Goal: Browse casually

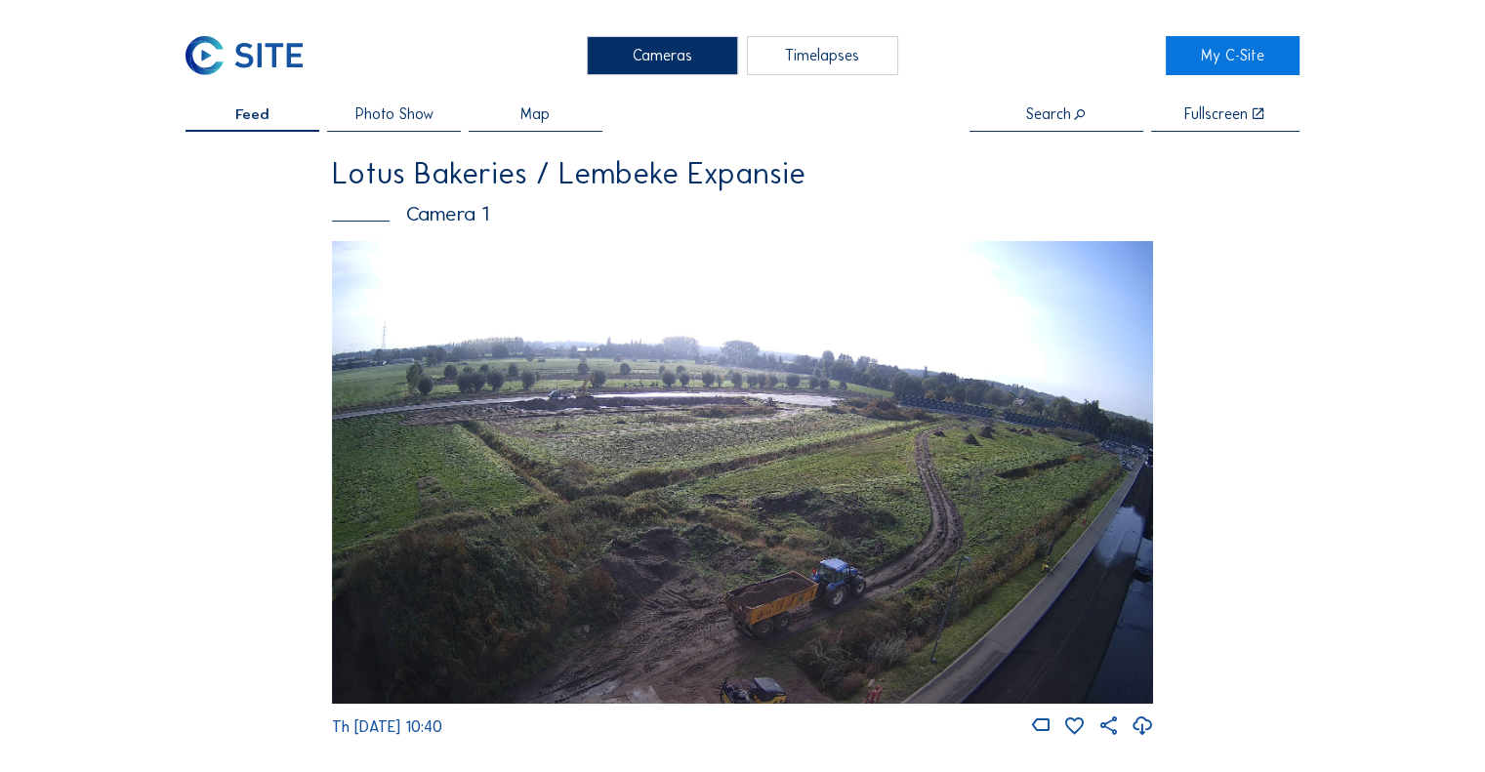
click at [1120, 518] on img at bounding box center [742, 472] width 821 height 462
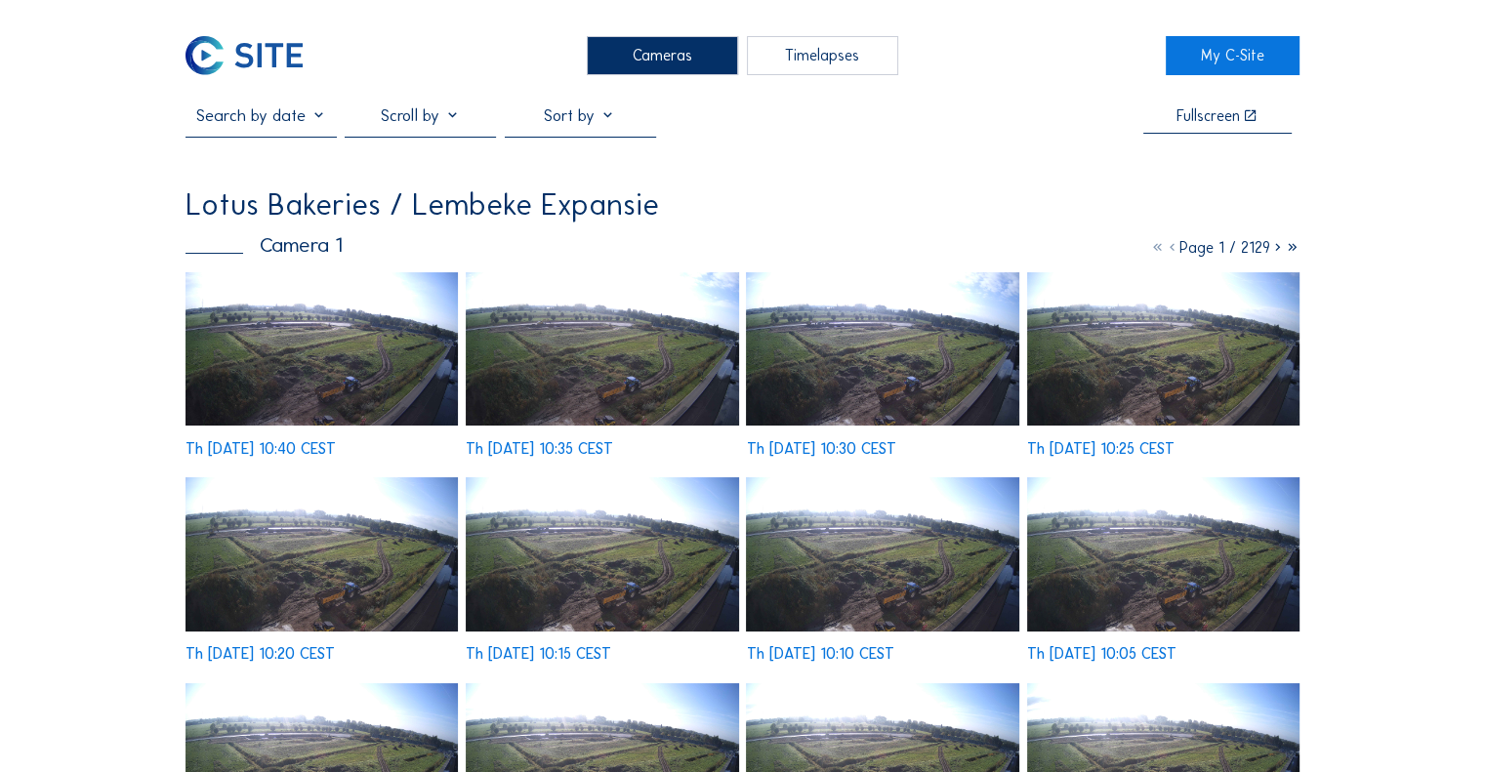
click at [344, 343] on img at bounding box center [321, 348] width 272 height 153
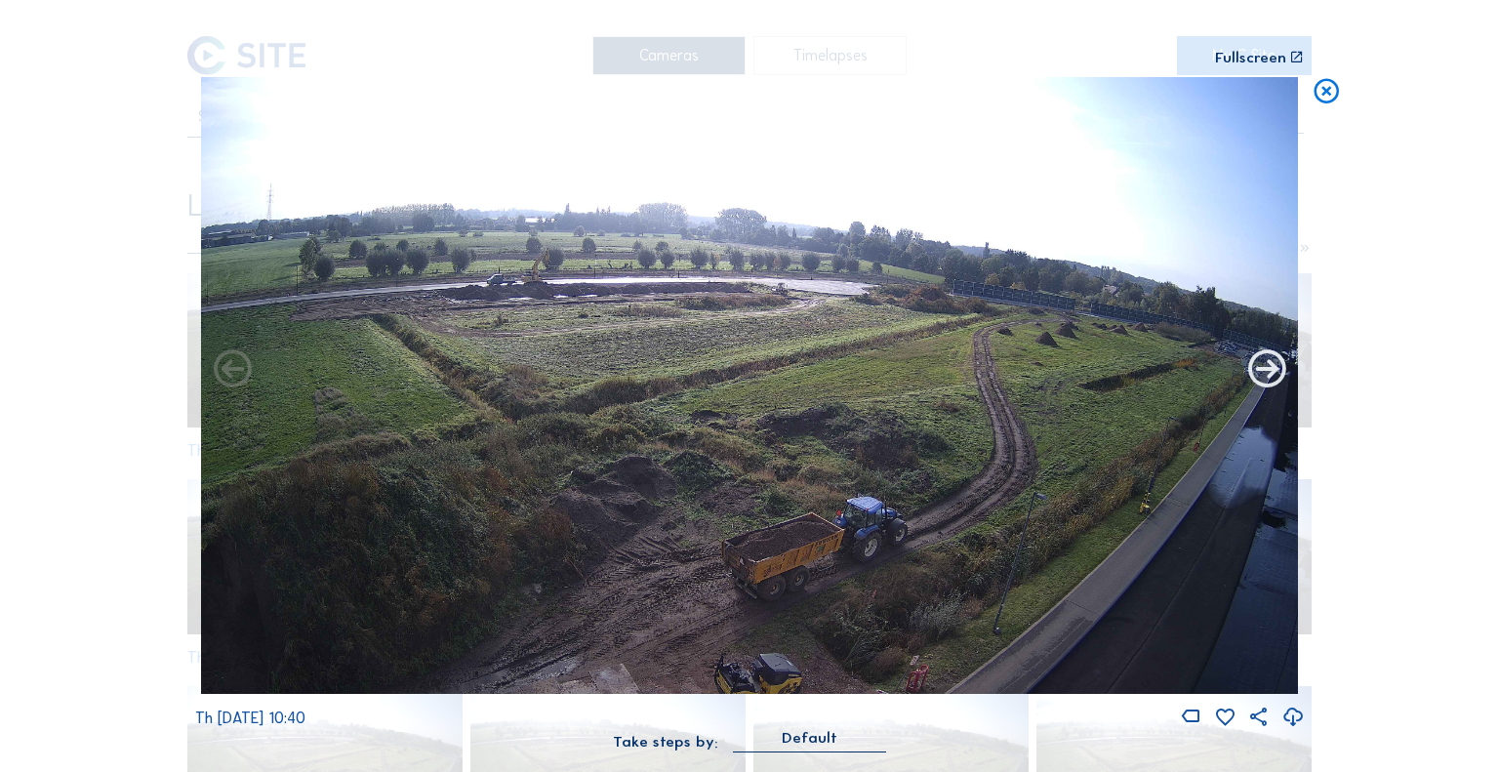
click at [1261, 375] on icon at bounding box center [1267, 371] width 45 height 46
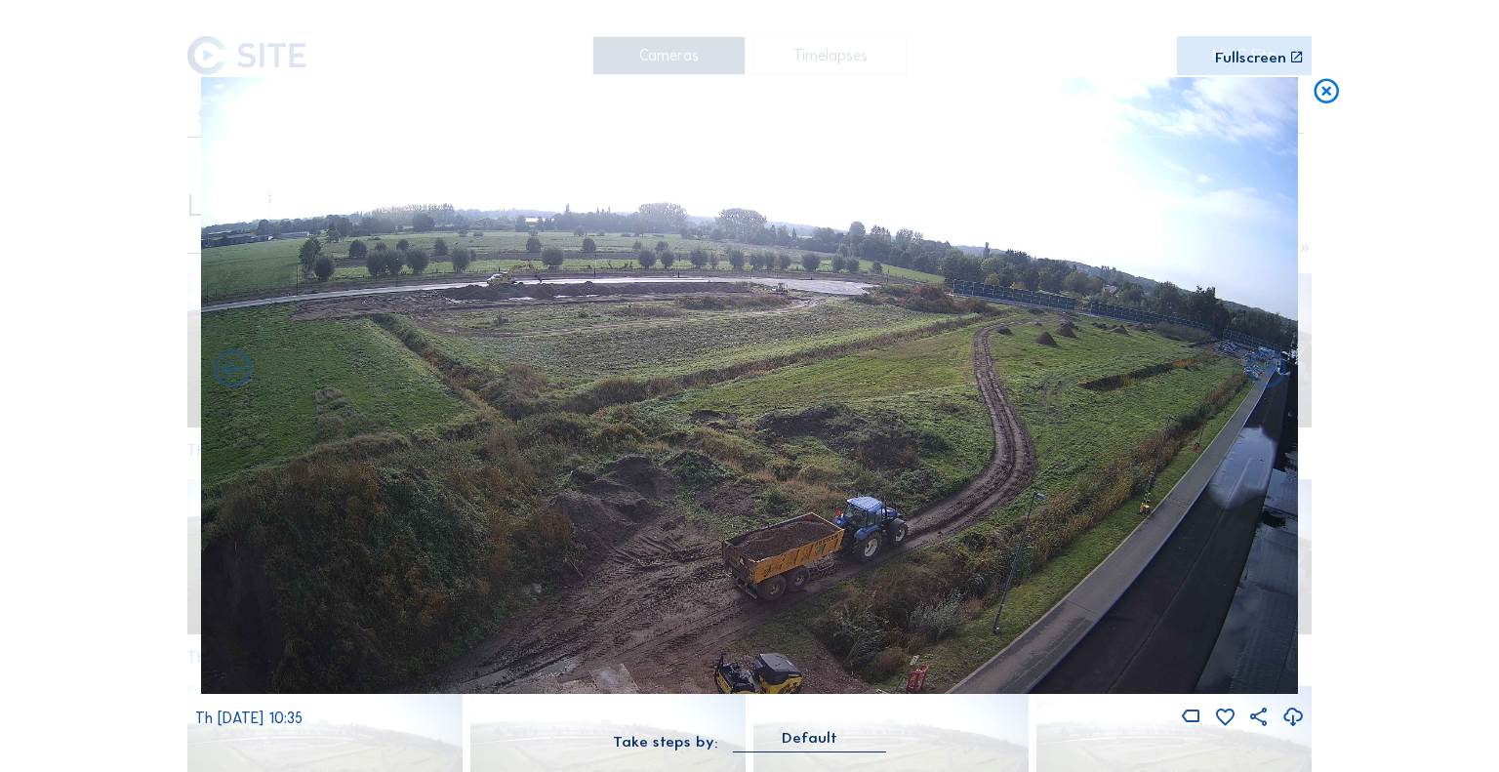
click at [1261, 375] on icon at bounding box center [1267, 371] width 45 height 46
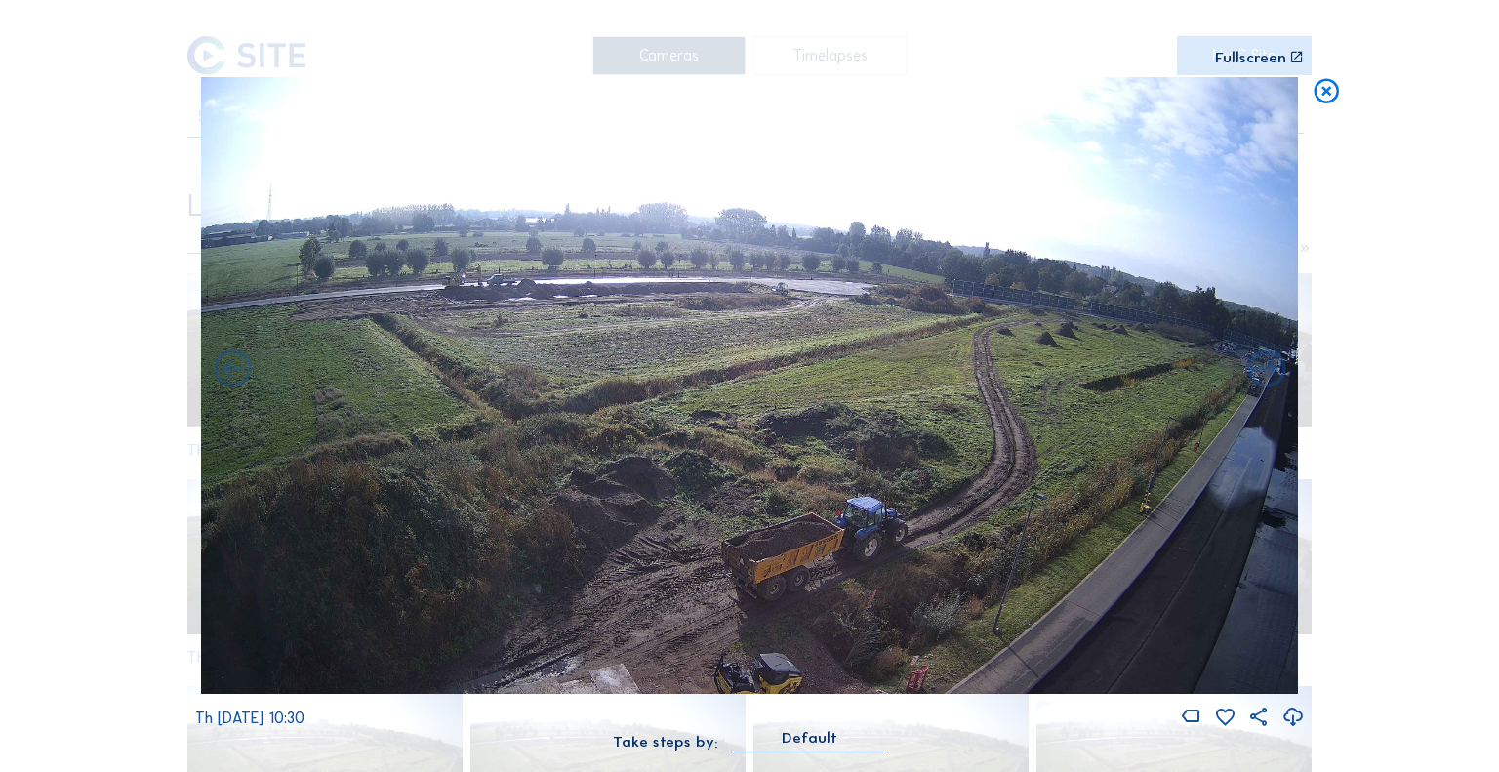
click at [1261, 375] on icon at bounding box center [1267, 371] width 45 height 46
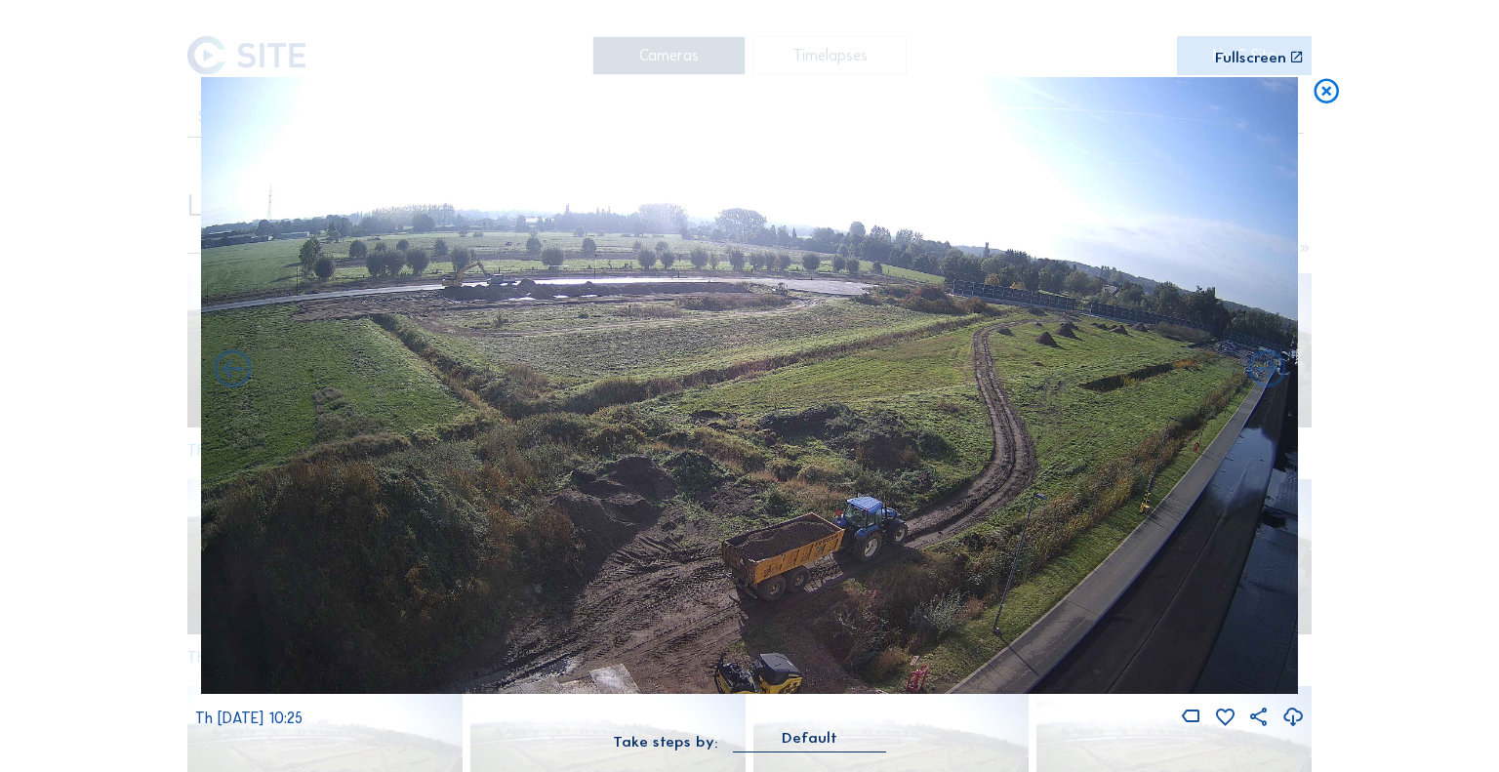
click at [1261, 375] on icon at bounding box center [1267, 371] width 45 height 46
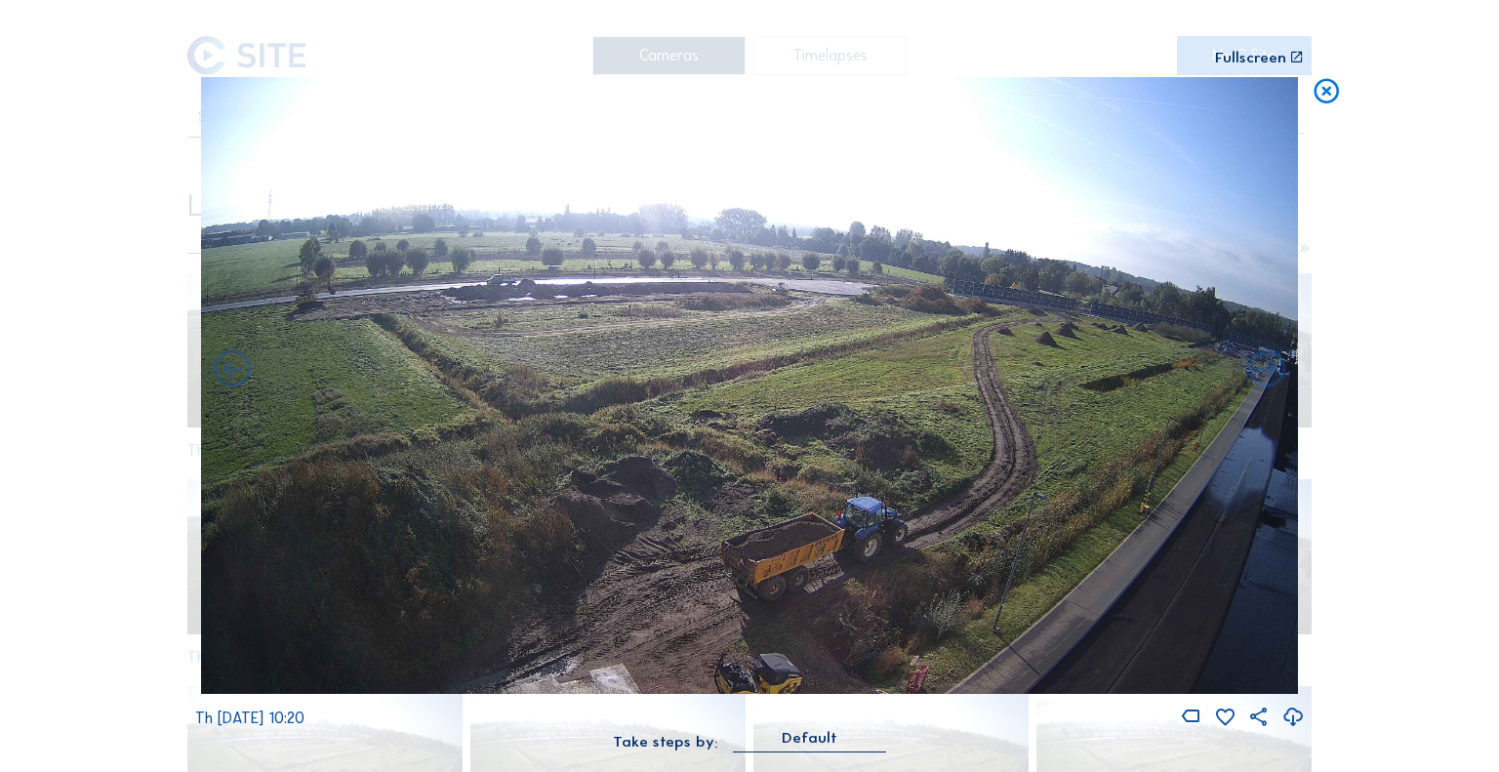
click at [1261, 375] on icon at bounding box center [1267, 371] width 45 height 46
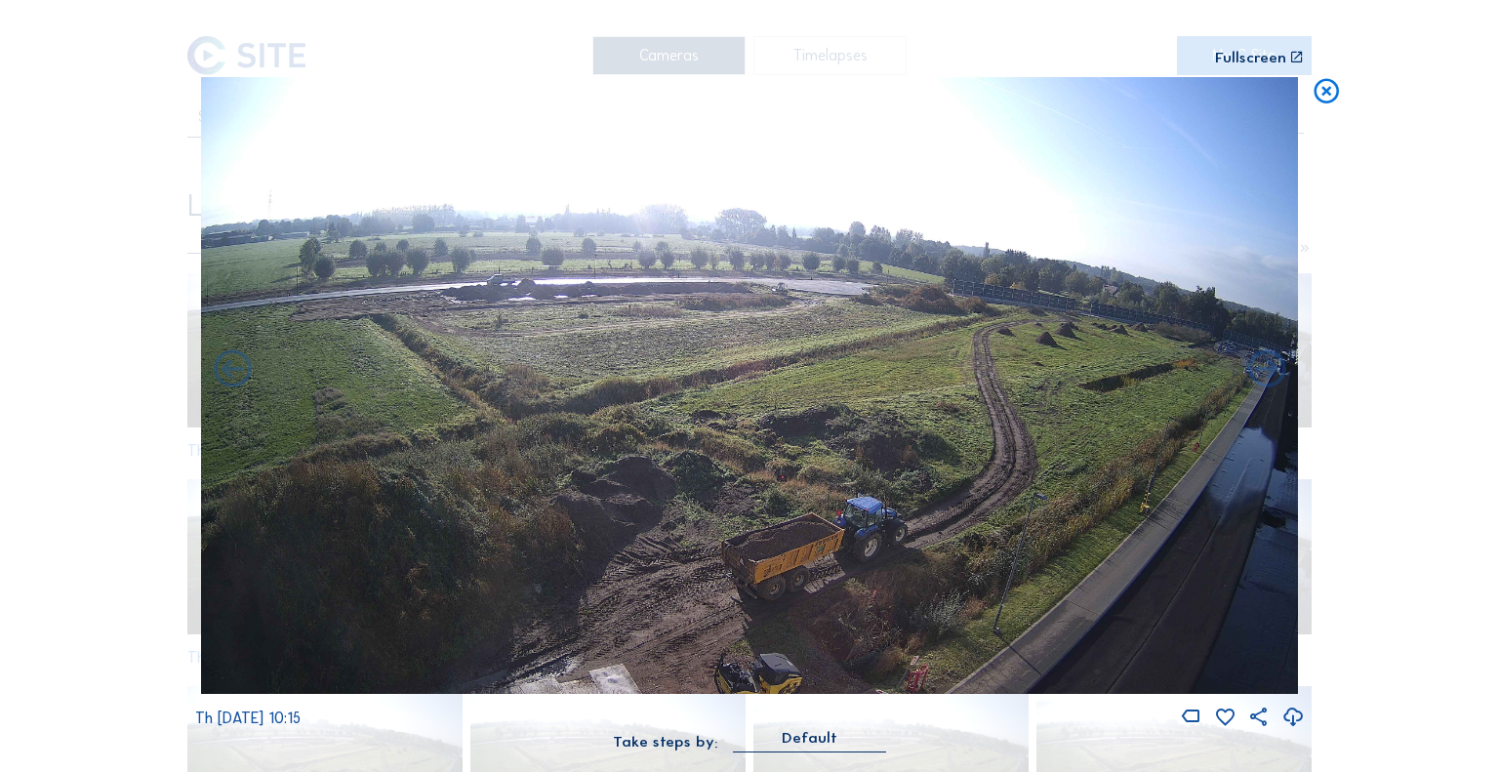
click at [1261, 375] on icon at bounding box center [1267, 371] width 45 height 46
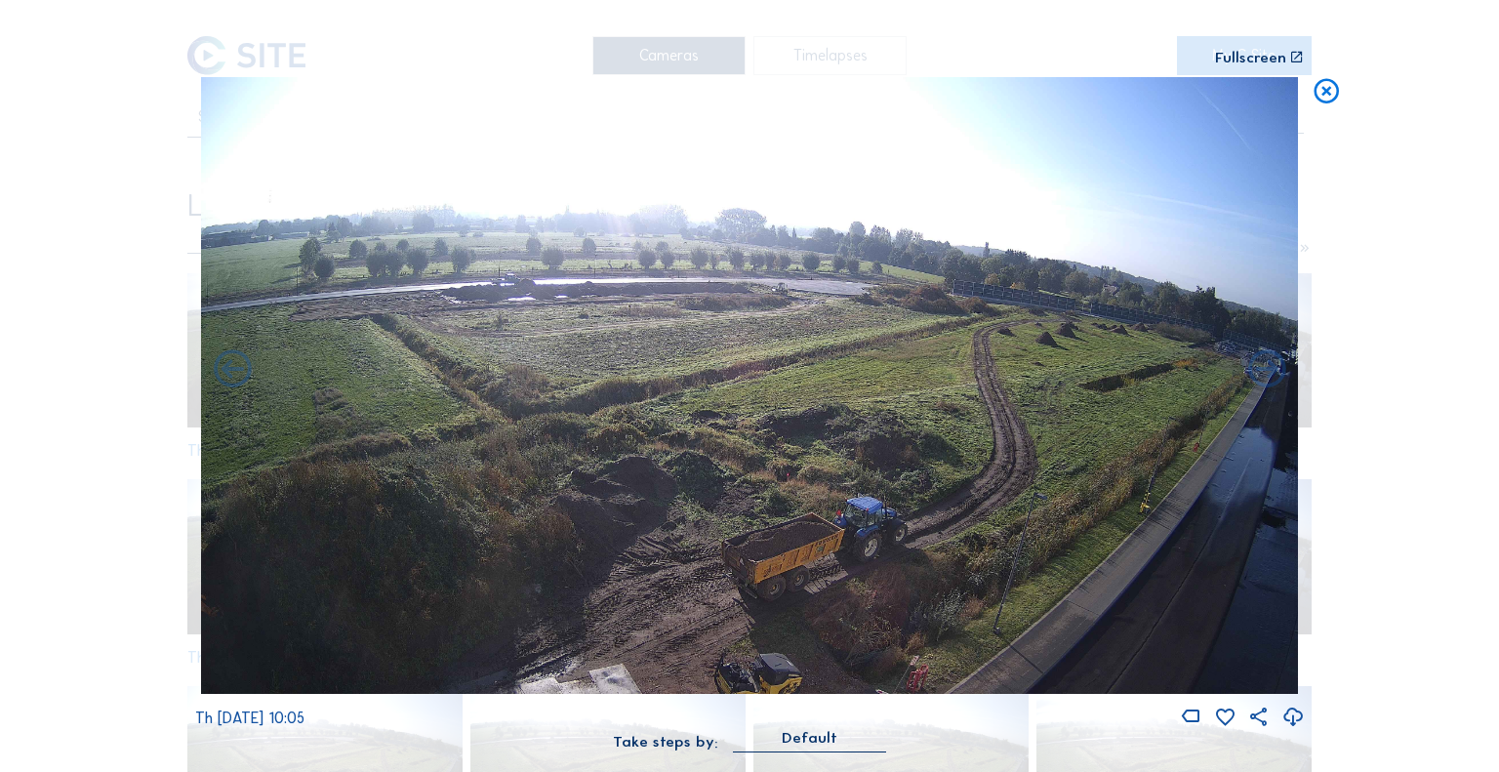
click at [1261, 375] on icon at bounding box center [1267, 371] width 45 height 46
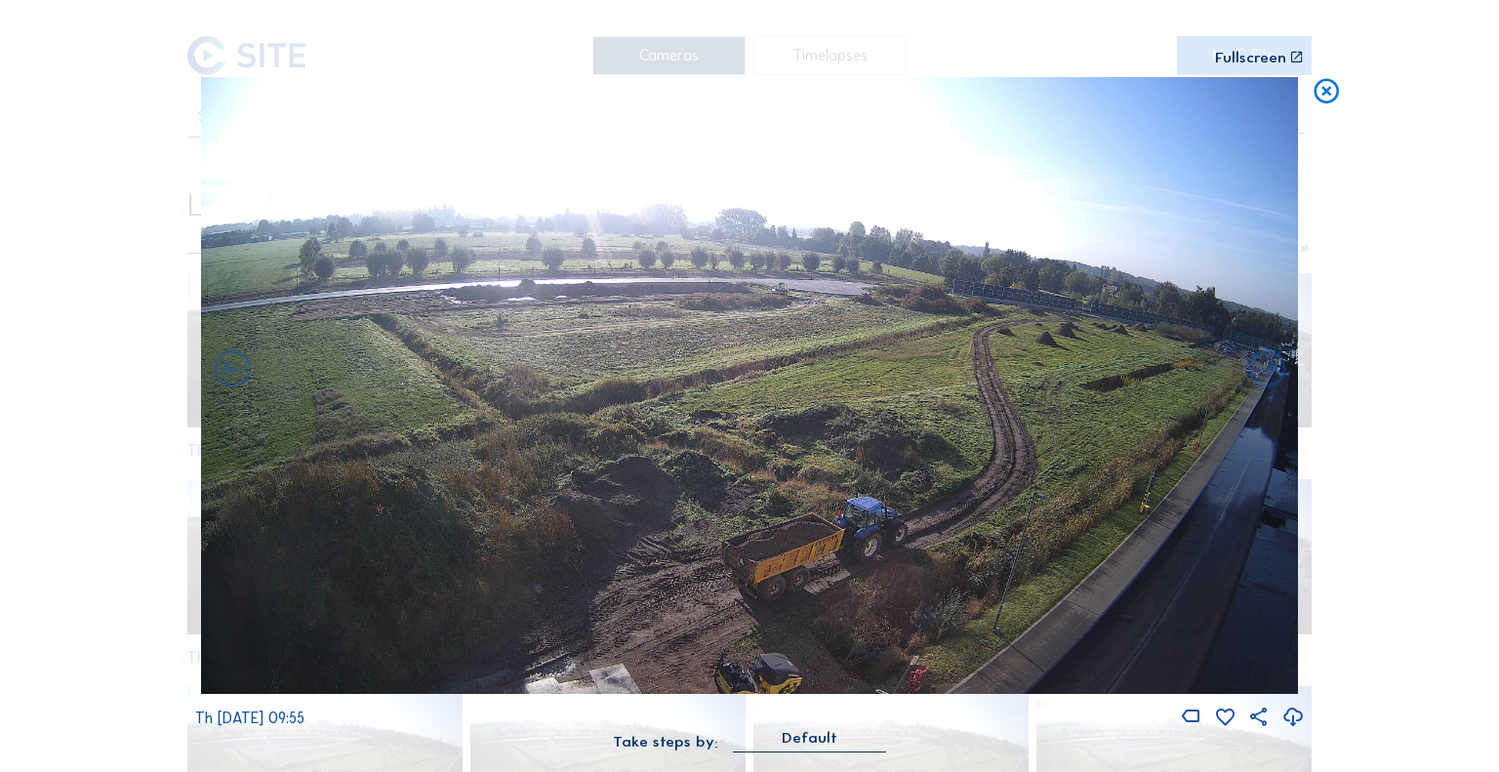
click at [1261, 375] on icon at bounding box center [1267, 371] width 45 height 46
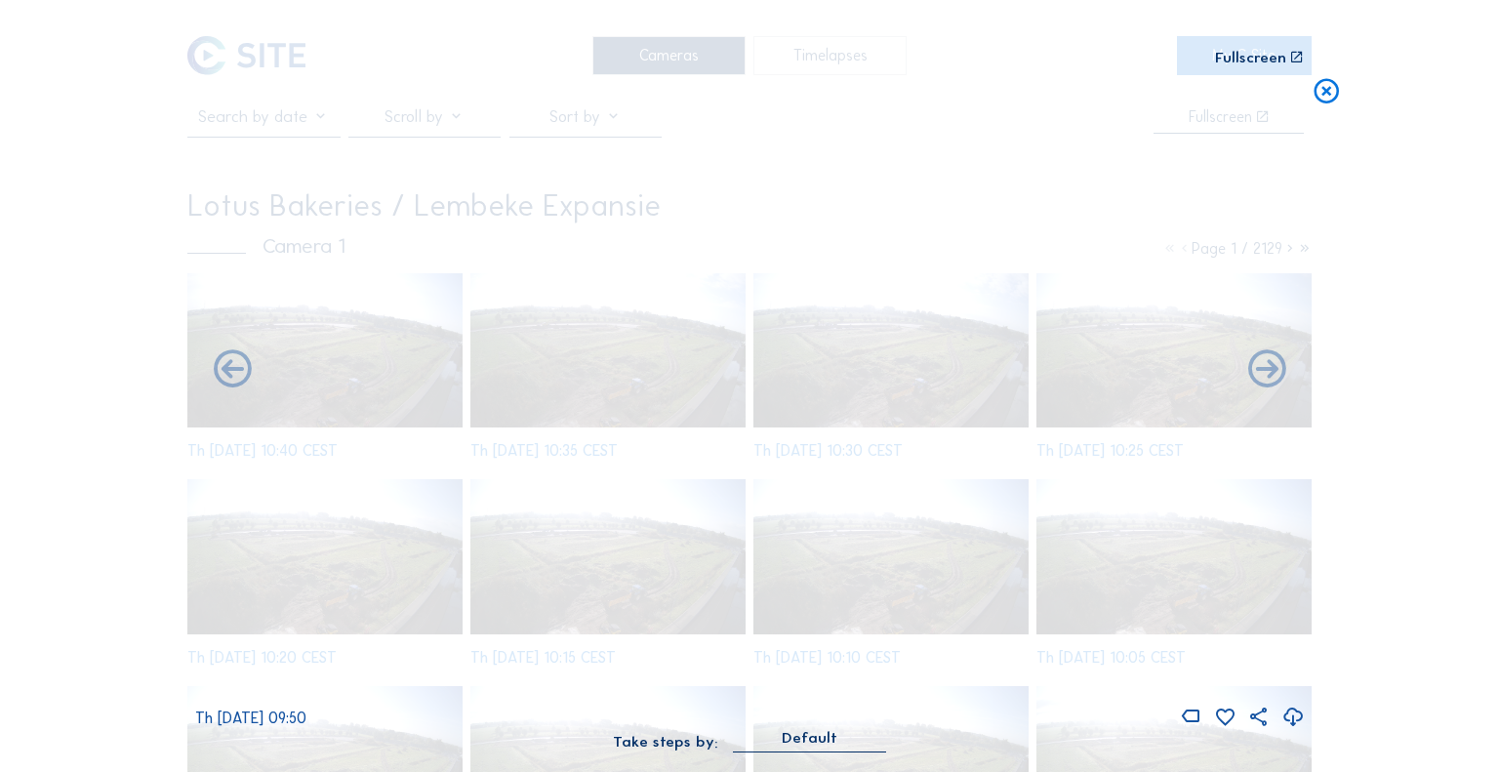
click at [1261, 375] on icon at bounding box center [1267, 371] width 45 height 46
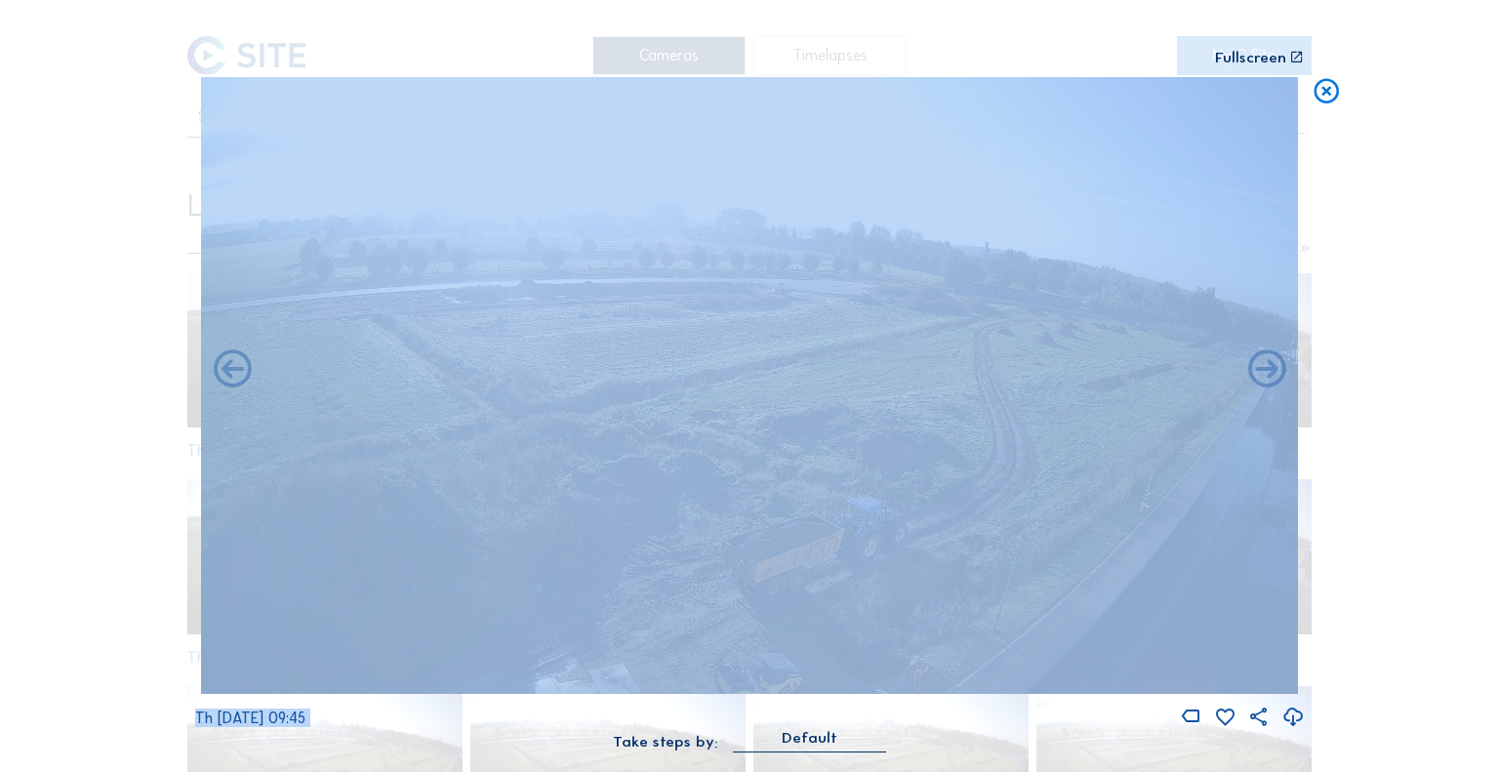
click at [1381, 148] on div "Scroll to travel through time | Press 'Alt' Button + Scroll to Zoom | Click and…" at bounding box center [749, 386] width 1499 height 772
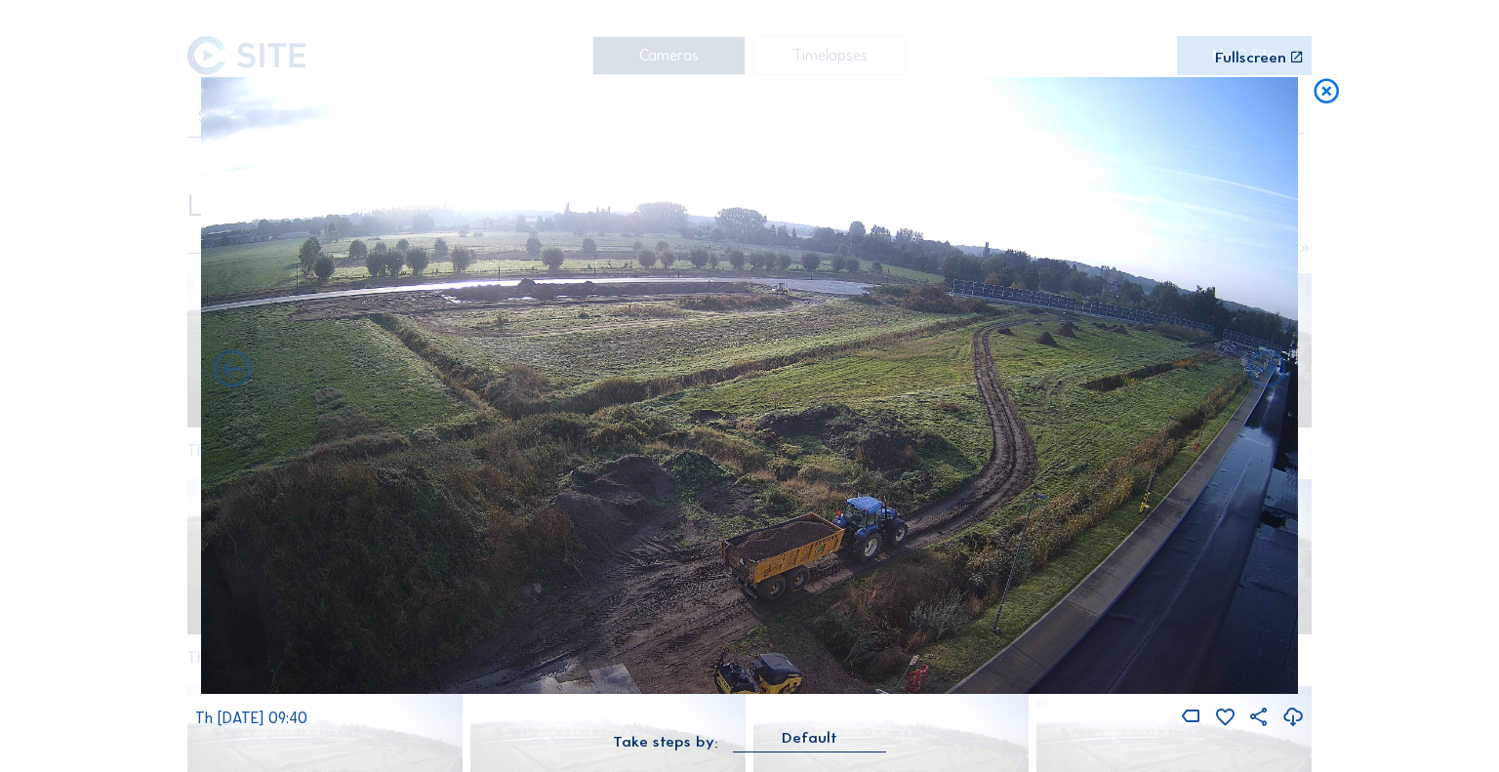
click at [1319, 83] on icon at bounding box center [1327, 92] width 30 height 31
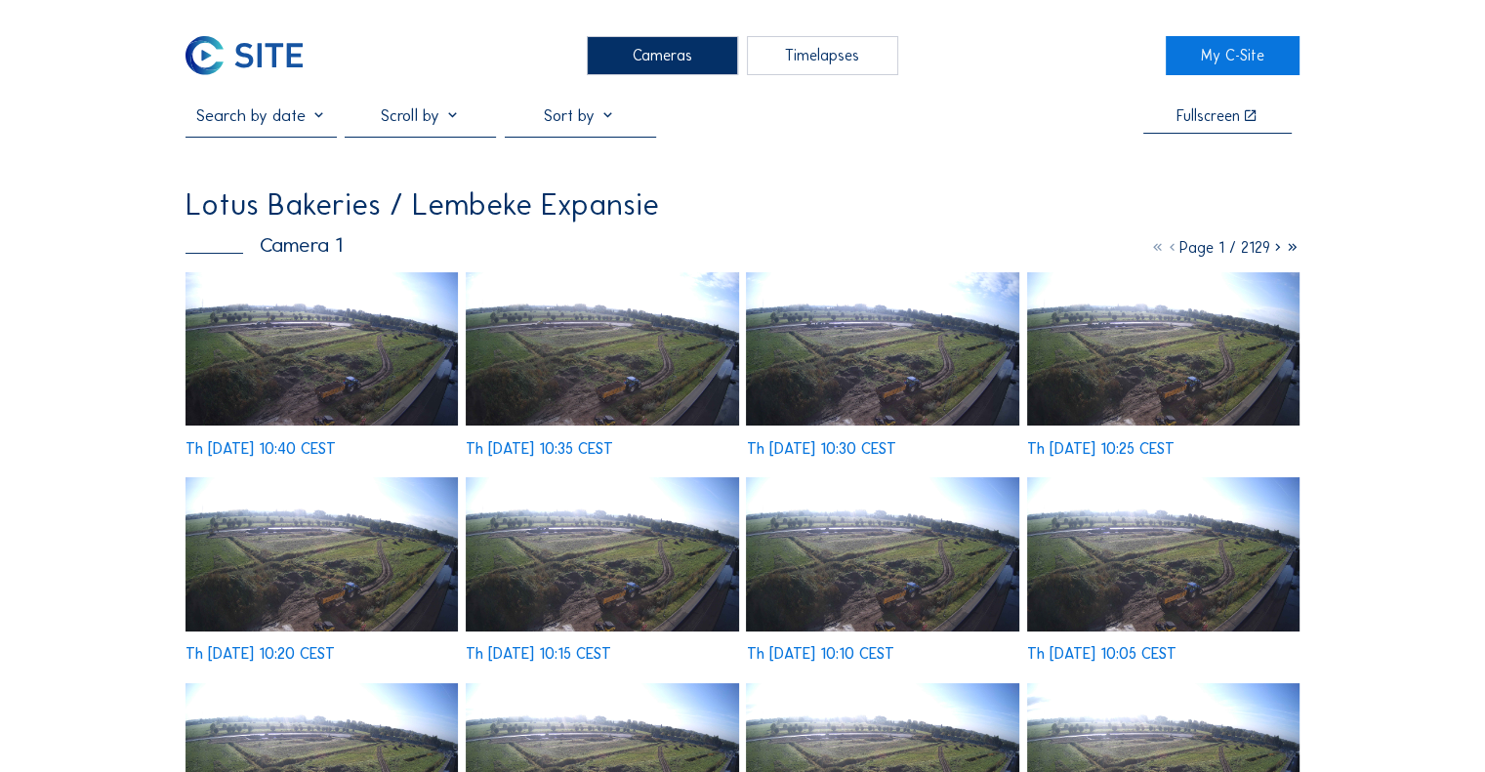
click at [262, 53] on img at bounding box center [243, 55] width 116 height 39
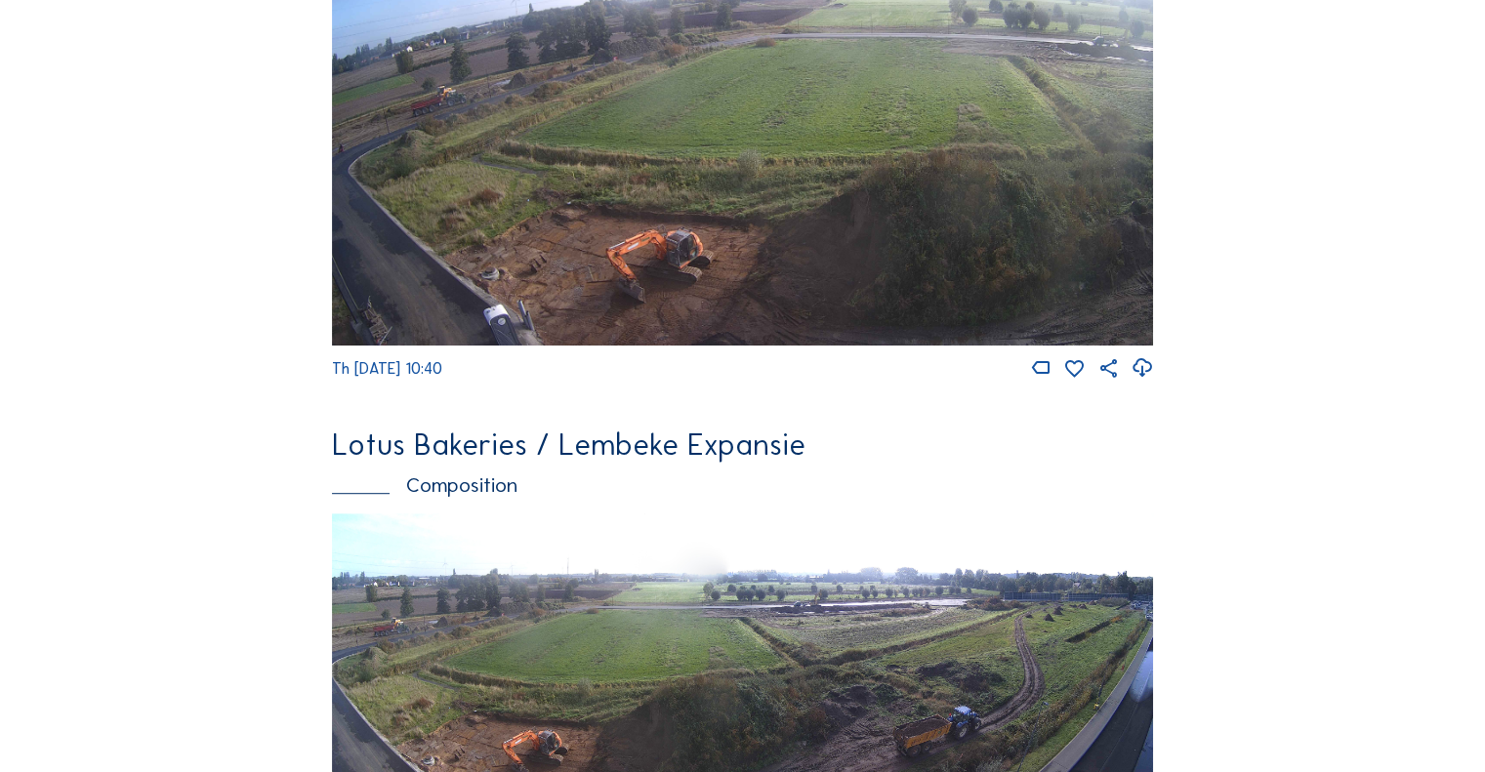
scroll to position [976, 0]
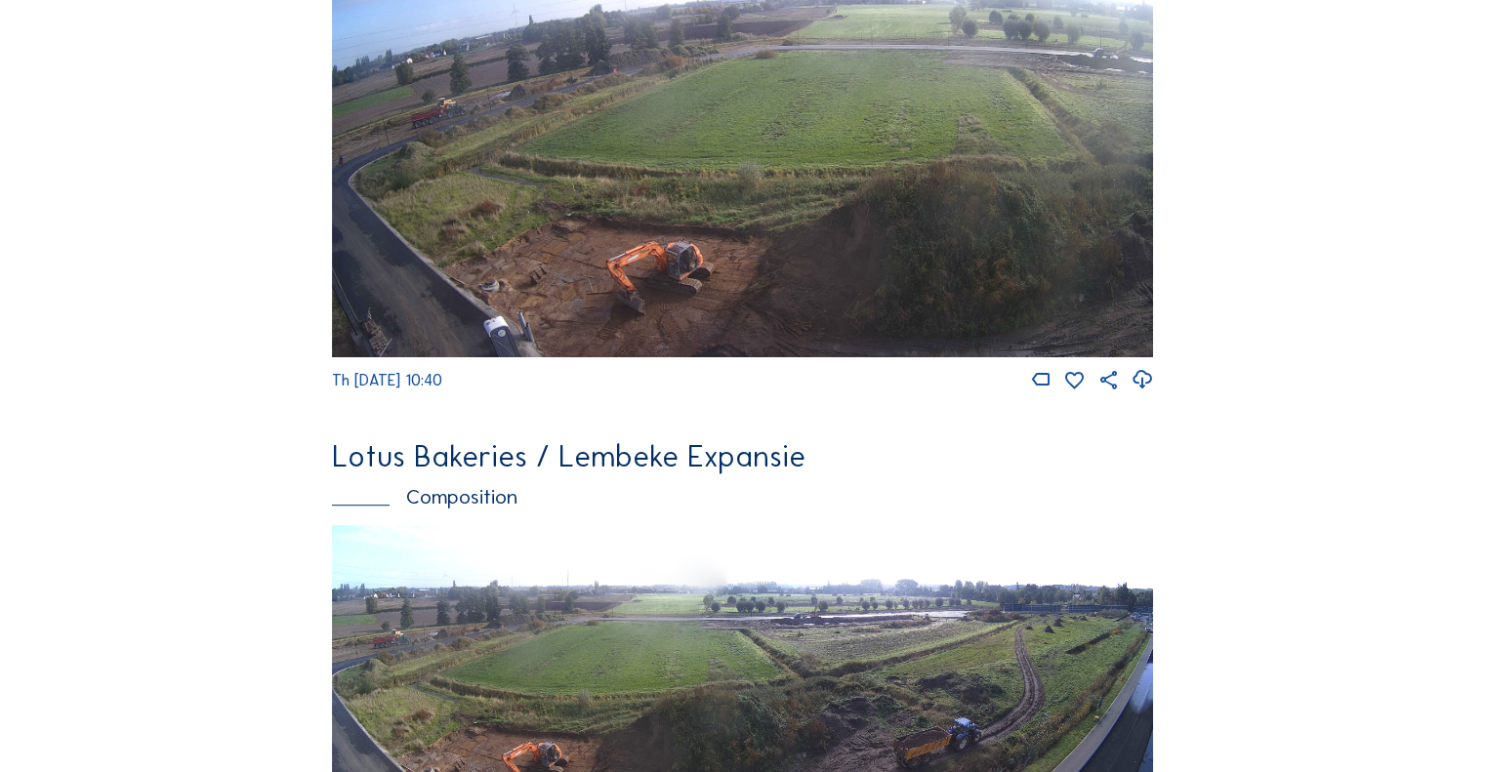
click at [571, 266] on img at bounding box center [742, 127] width 821 height 462
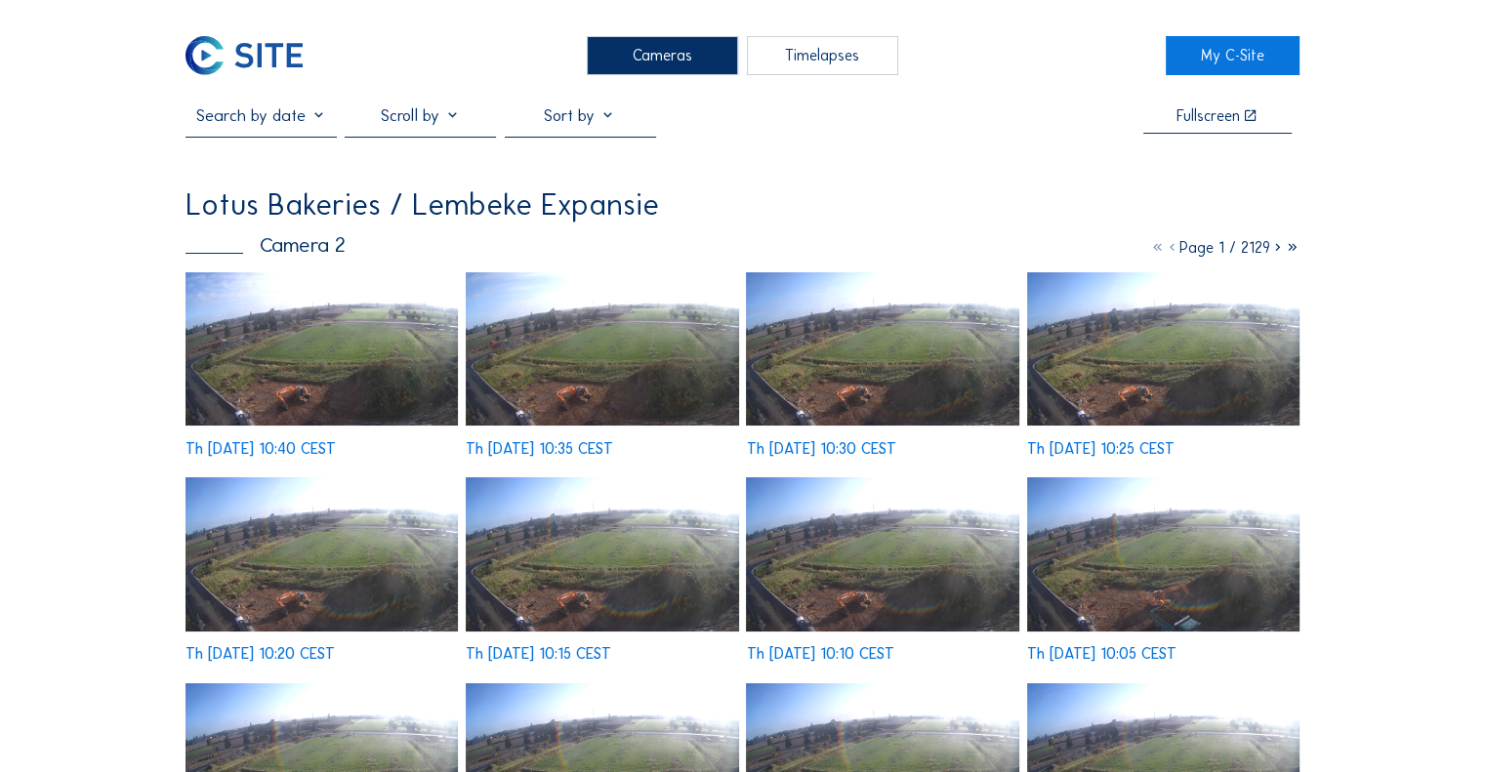
click at [348, 332] on img at bounding box center [321, 348] width 272 height 153
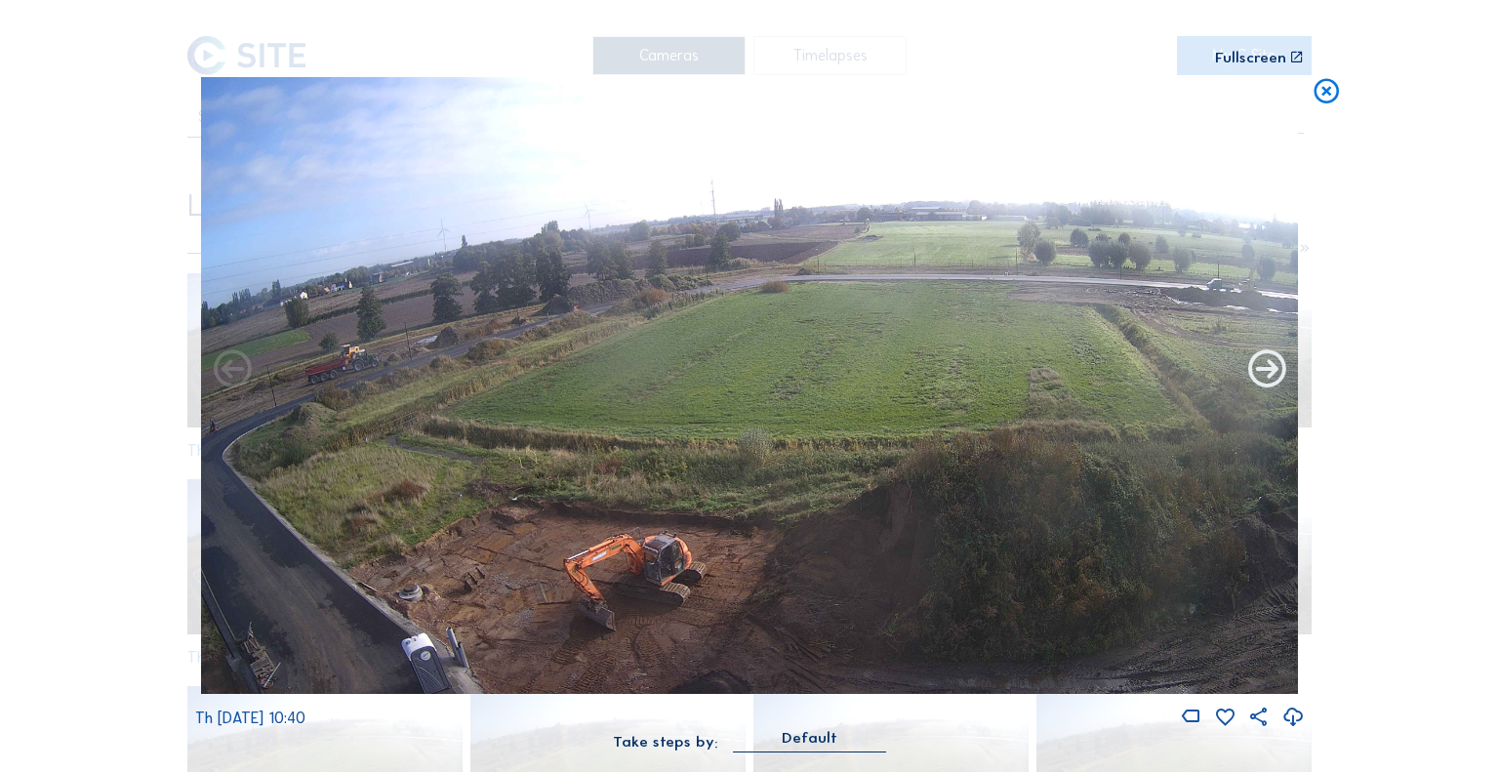
click at [1253, 370] on icon at bounding box center [1267, 371] width 45 height 46
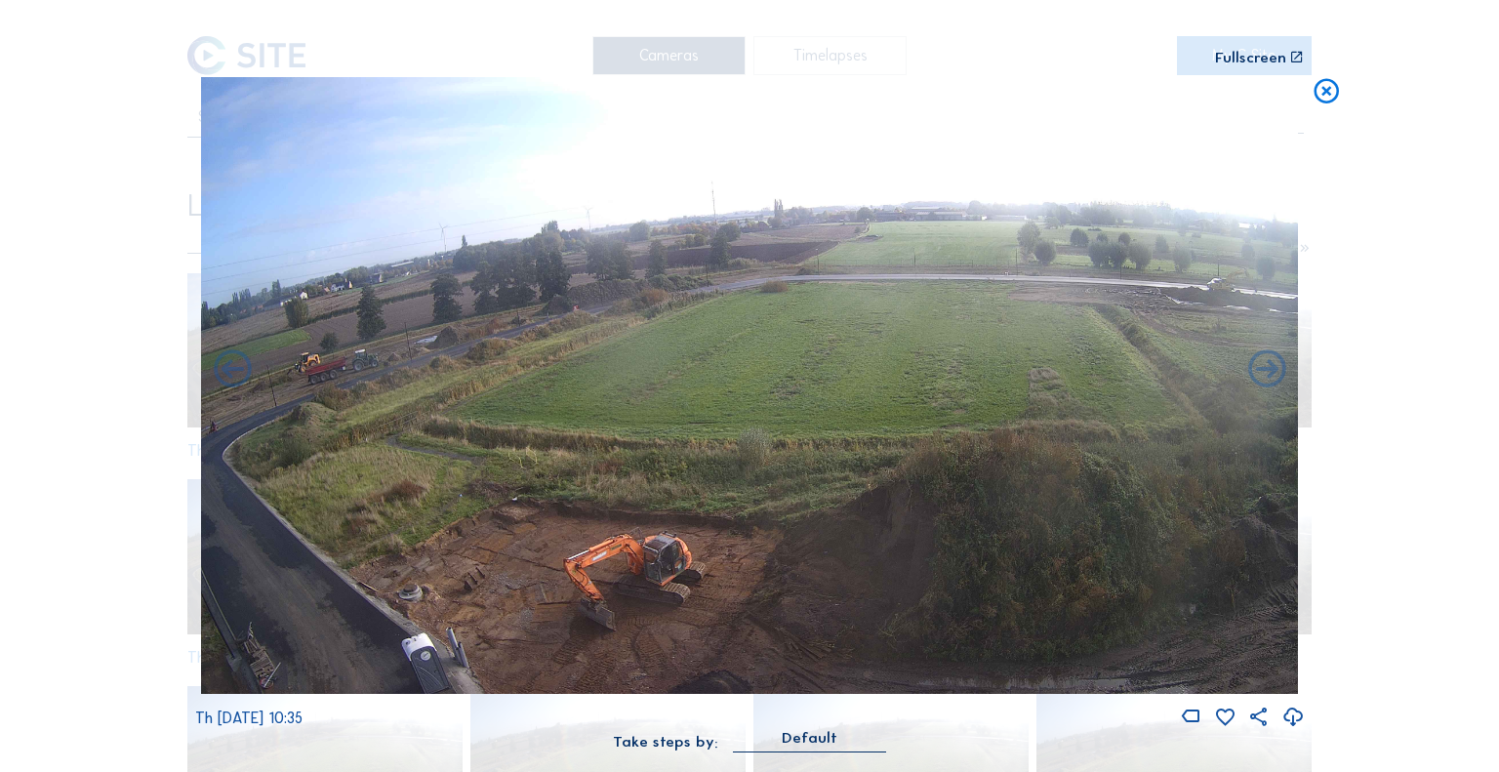
click at [1253, 370] on icon at bounding box center [1267, 371] width 45 height 46
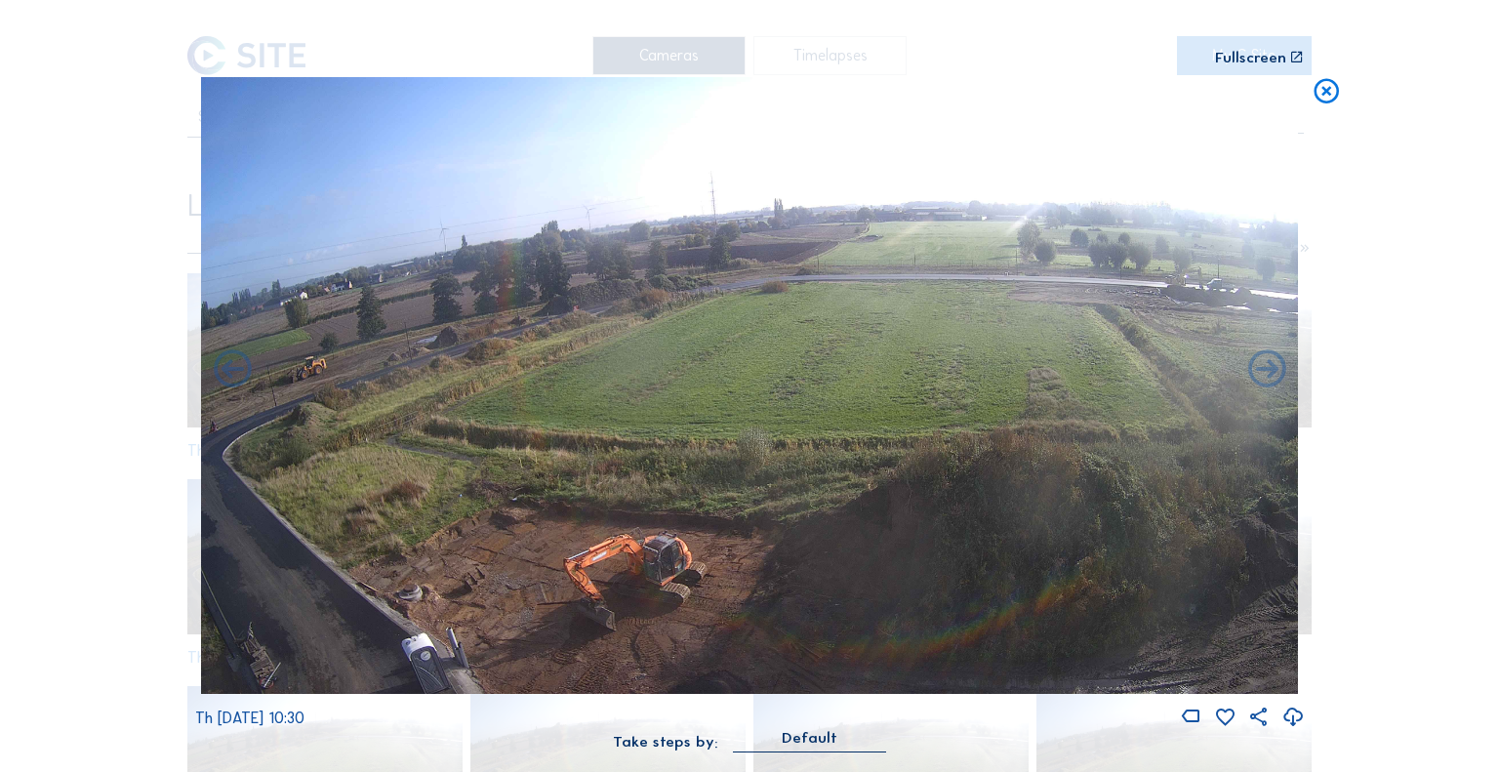
click at [1253, 370] on icon at bounding box center [1267, 371] width 45 height 46
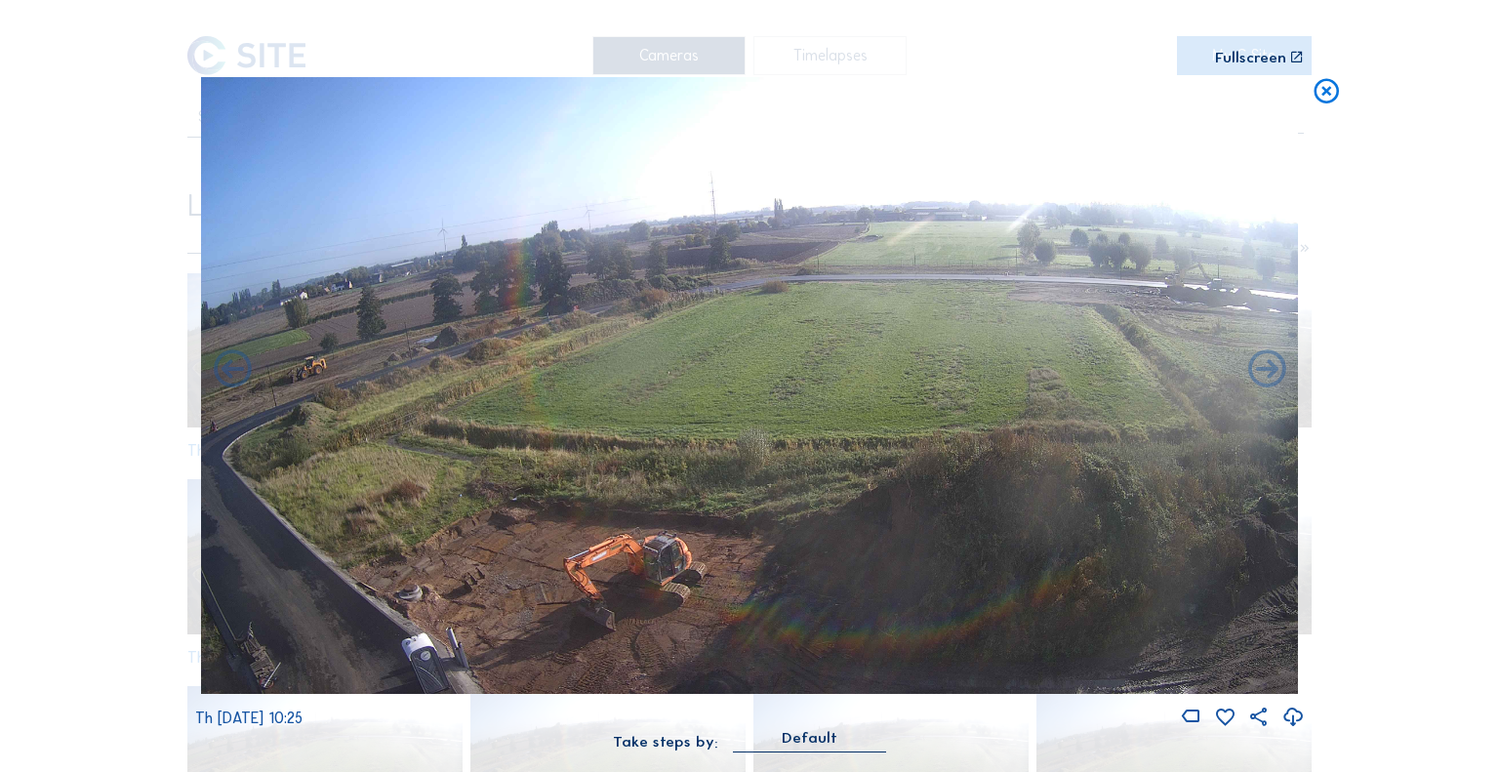
click at [1253, 370] on icon at bounding box center [1267, 371] width 45 height 46
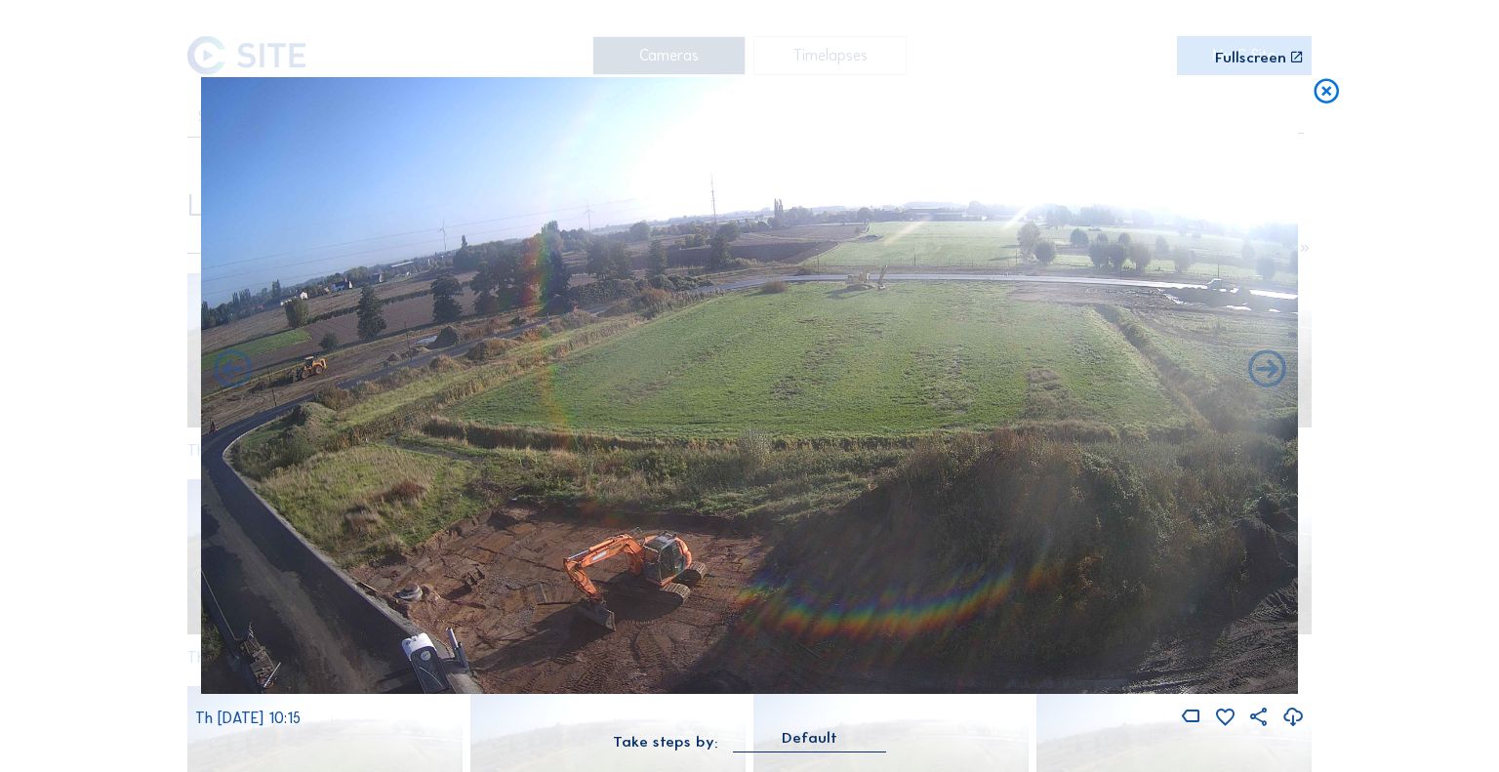
click at [1253, 370] on icon at bounding box center [1267, 371] width 45 height 46
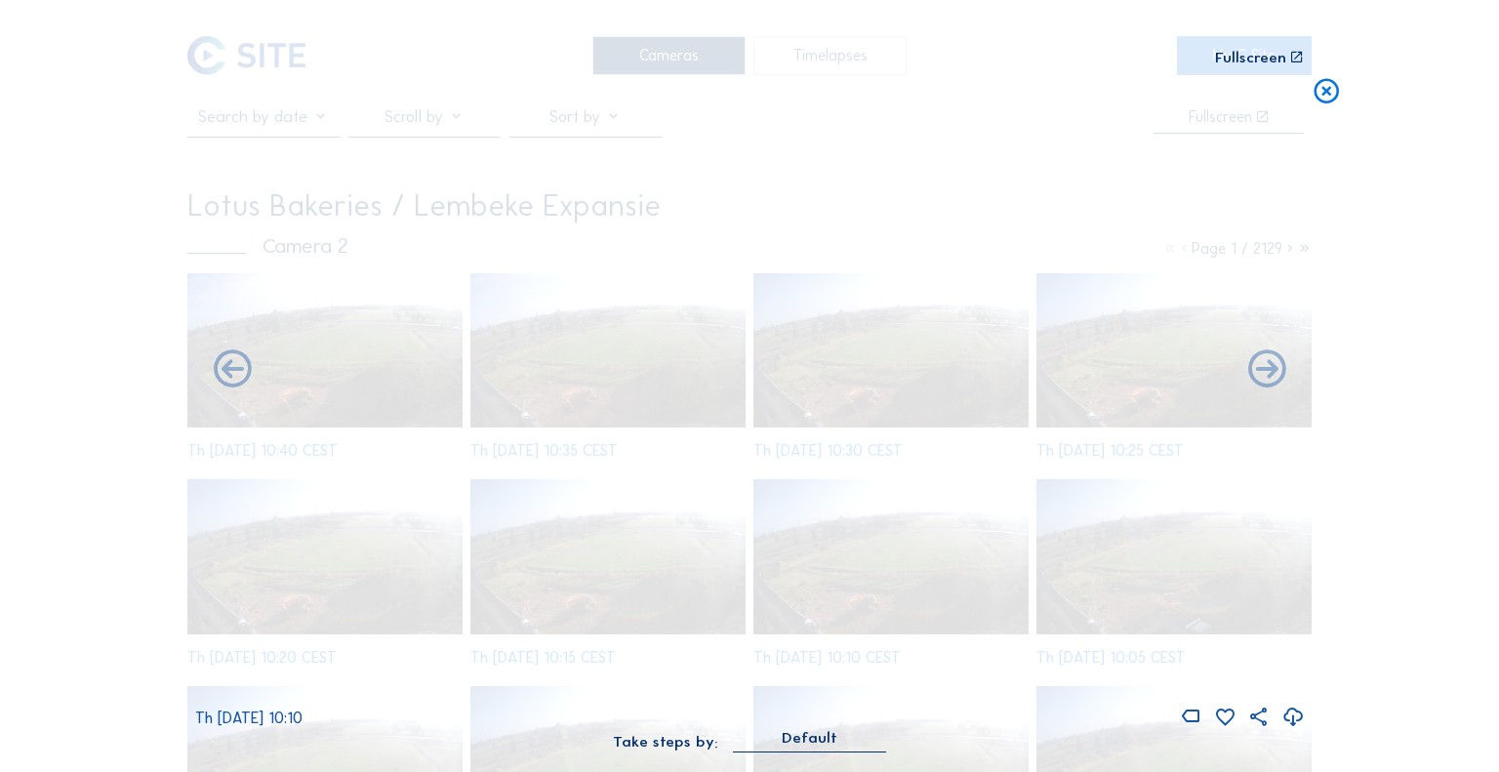
click at [1253, 370] on icon at bounding box center [1267, 371] width 45 height 46
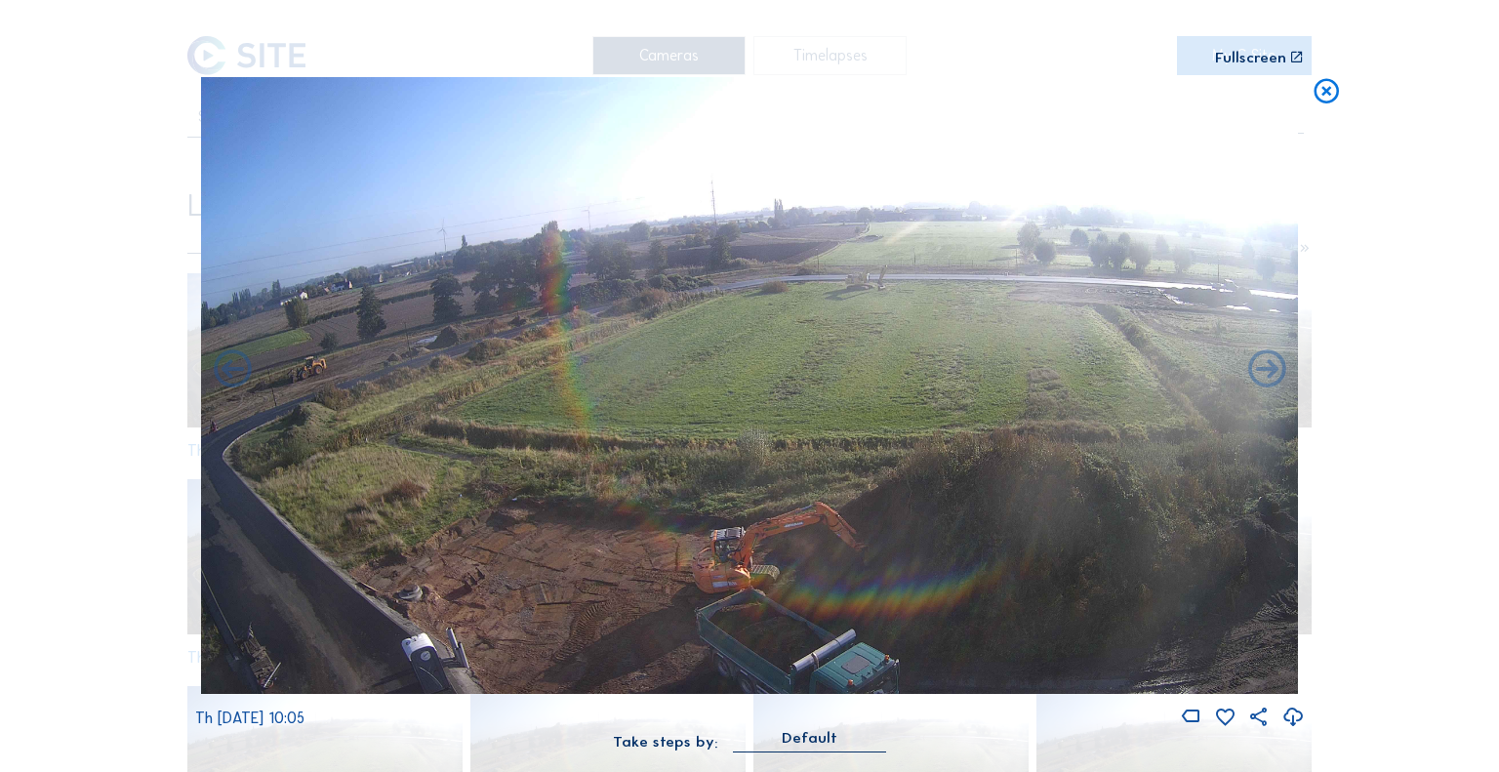
click at [1253, 370] on icon at bounding box center [1267, 371] width 45 height 46
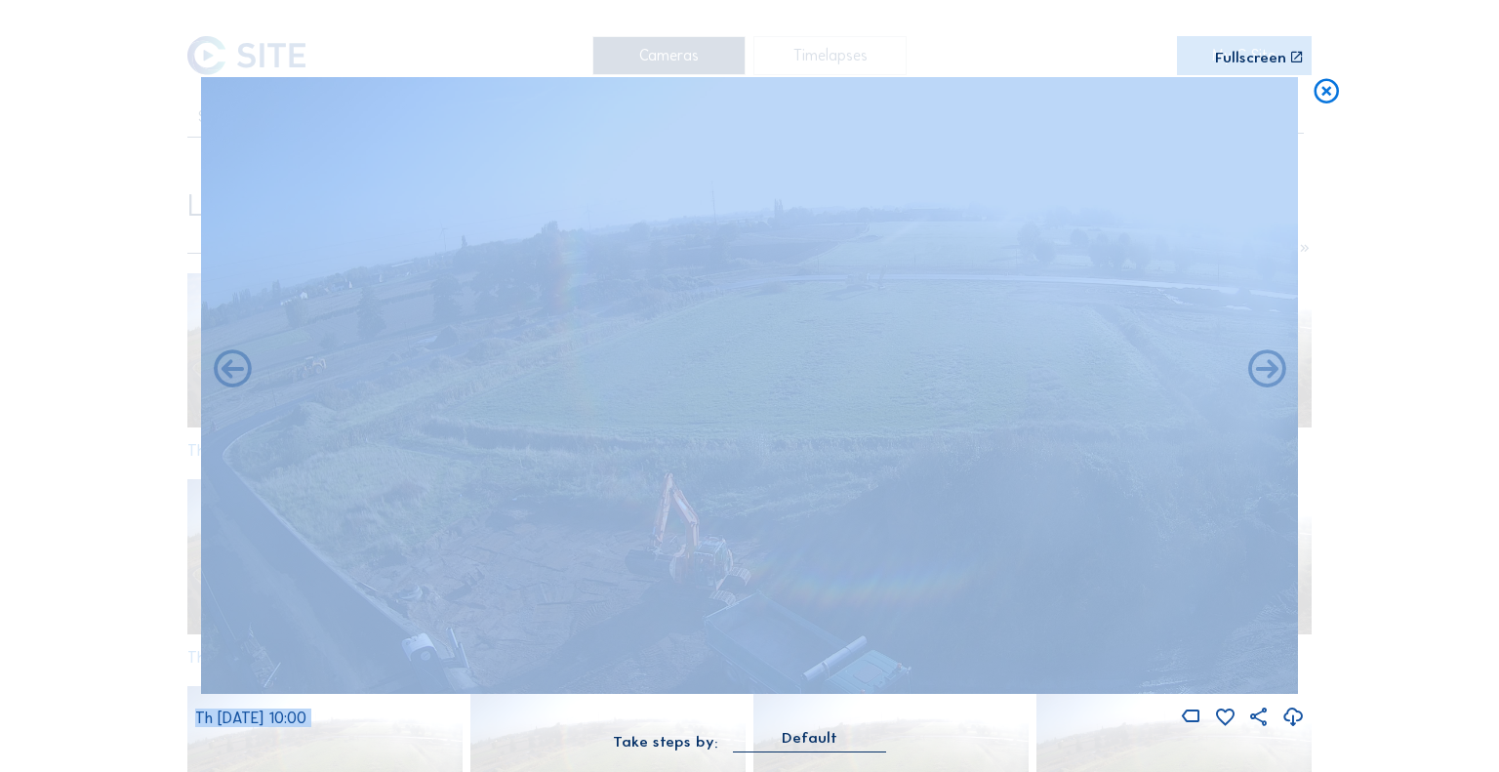
click at [1253, 370] on icon at bounding box center [1267, 371] width 45 height 46
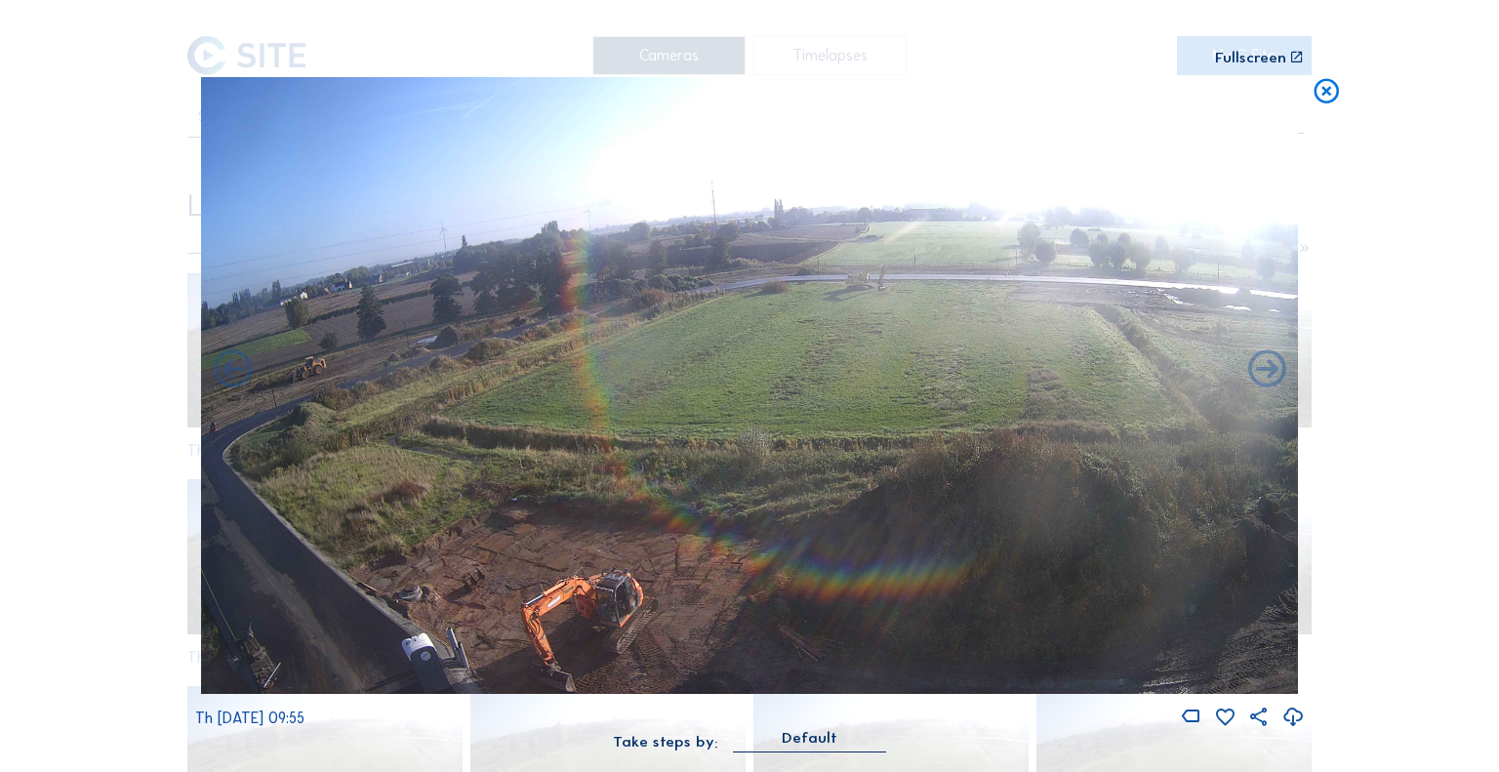
click at [1253, 370] on icon at bounding box center [1267, 371] width 45 height 46
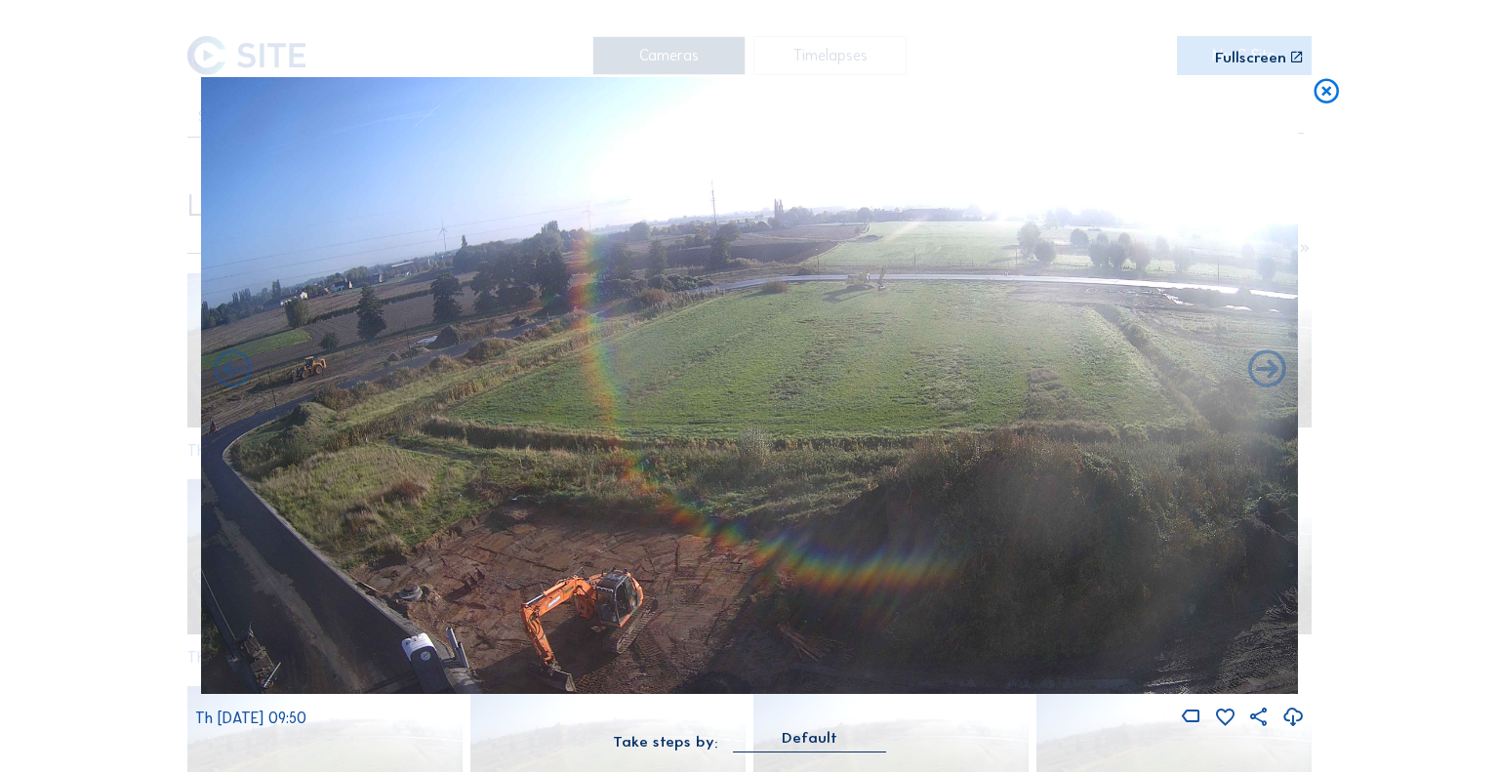
click at [1253, 370] on icon at bounding box center [1267, 371] width 45 height 46
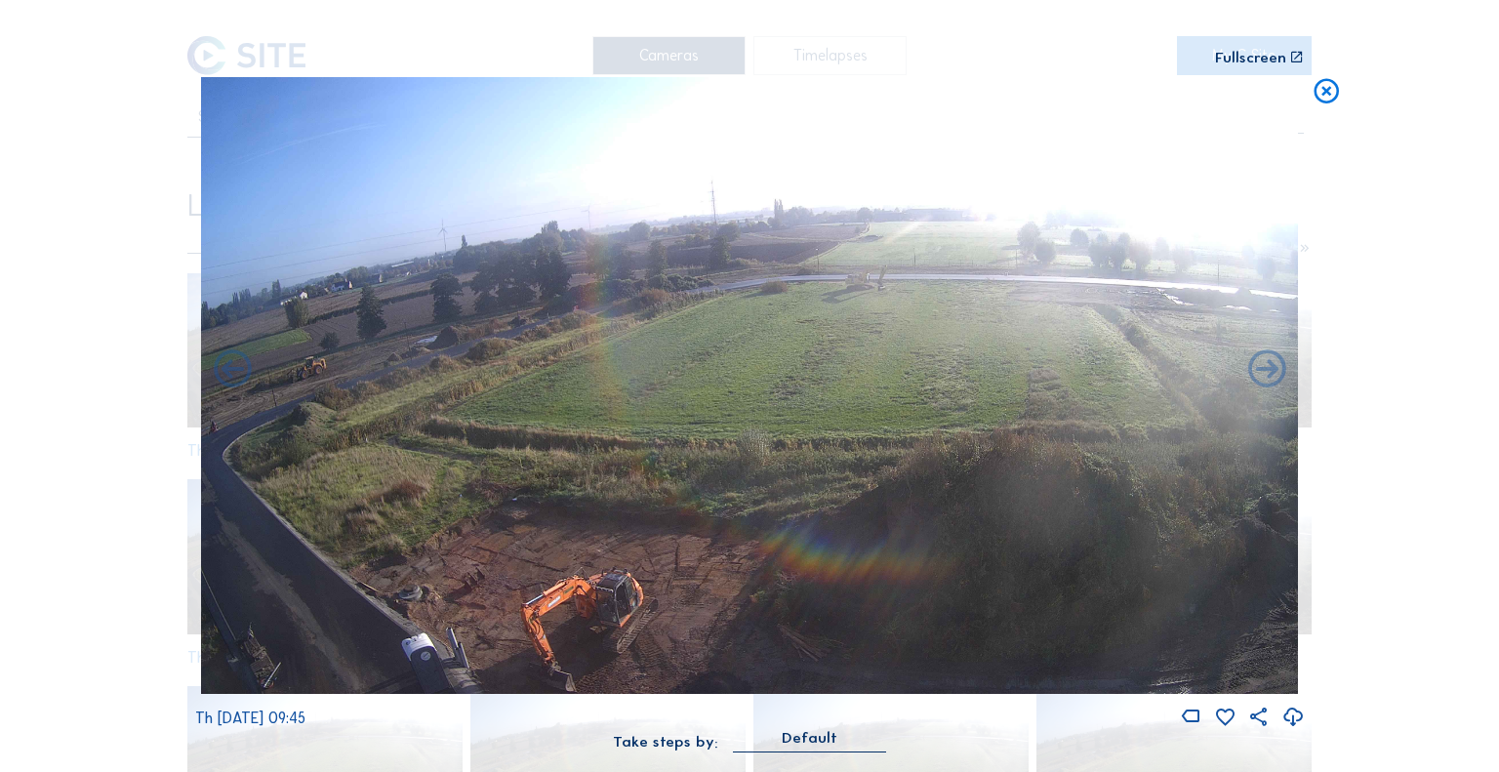
click at [1253, 370] on icon at bounding box center [1267, 371] width 45 height 46
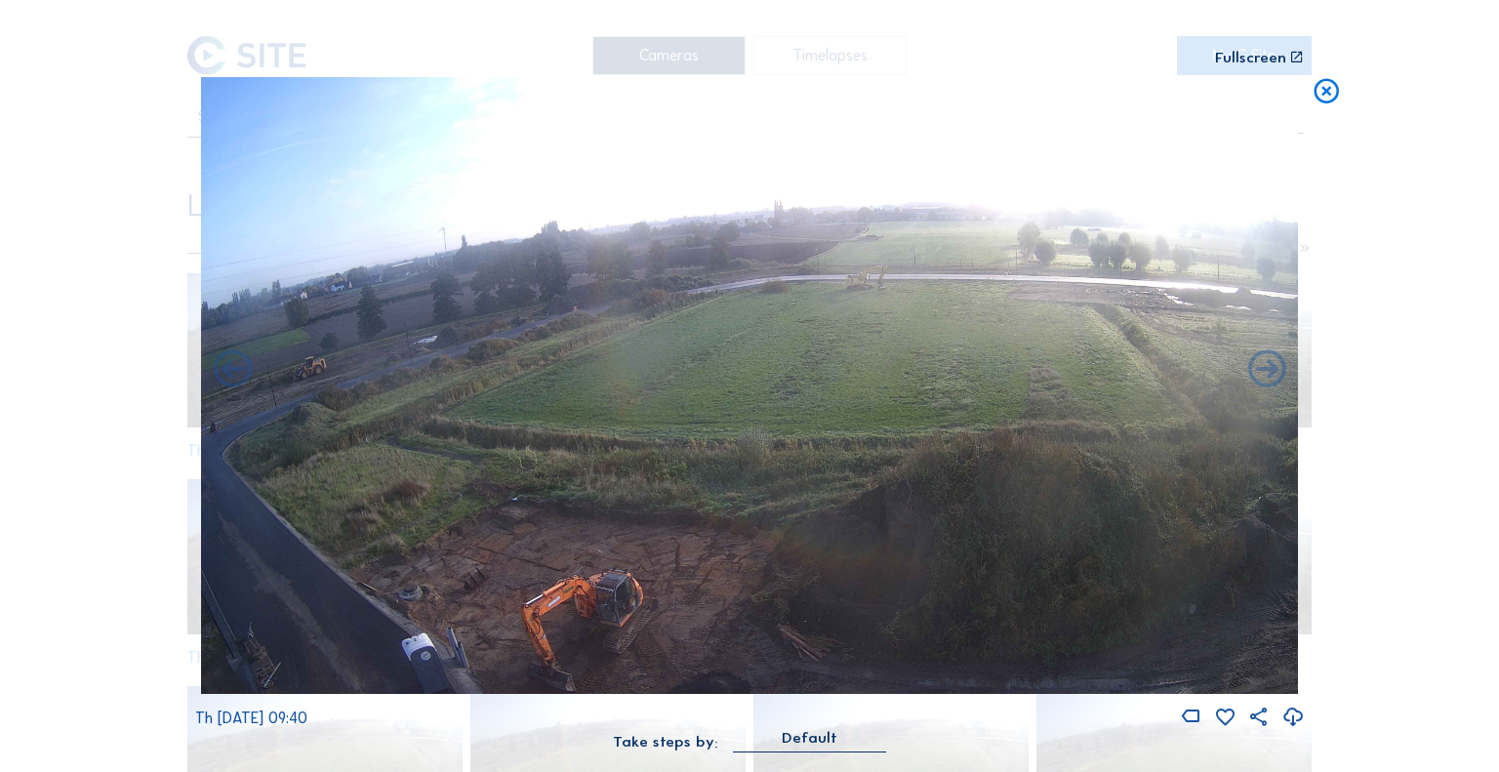
click at [1253, 370] on icon at bounding box center [1267, 371] width 45 height 46
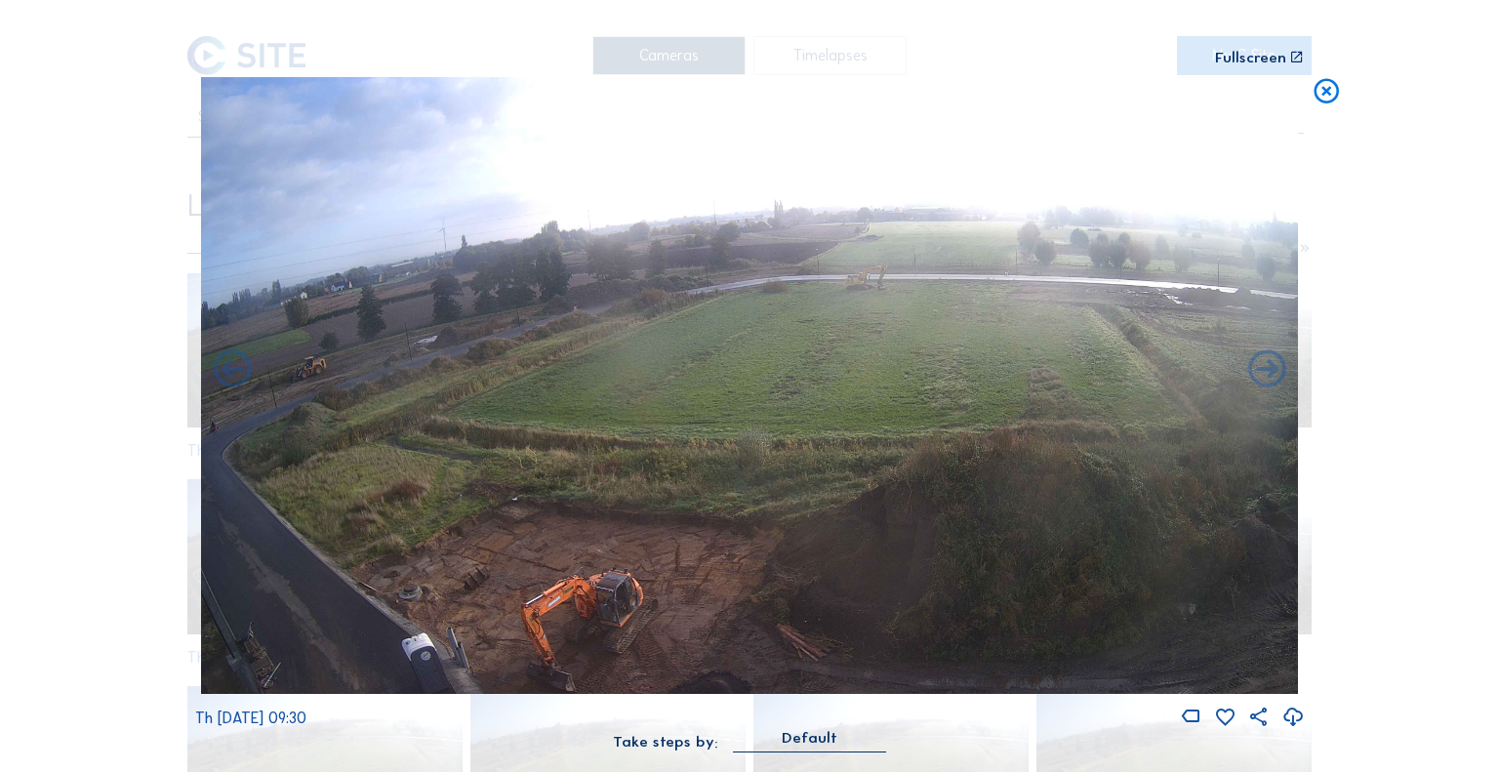
click at [1253, 370] on icon at bounding box center [1267, 371] width 45 height 46
